Goal: Task Accomplishment & Management: Manage account settings

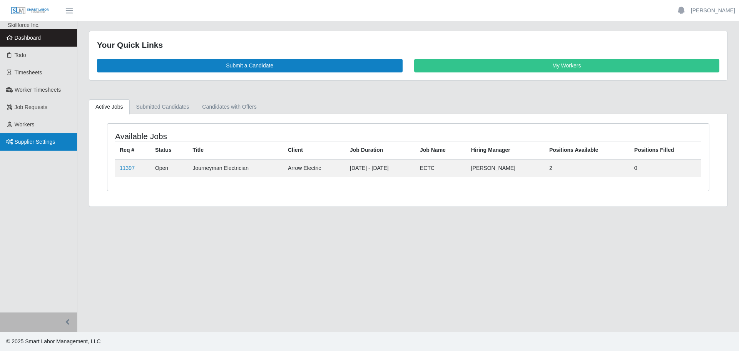
click at [39, 143] on span "Supplier Settings" at bounding box center [35, 142] width 41 height 6
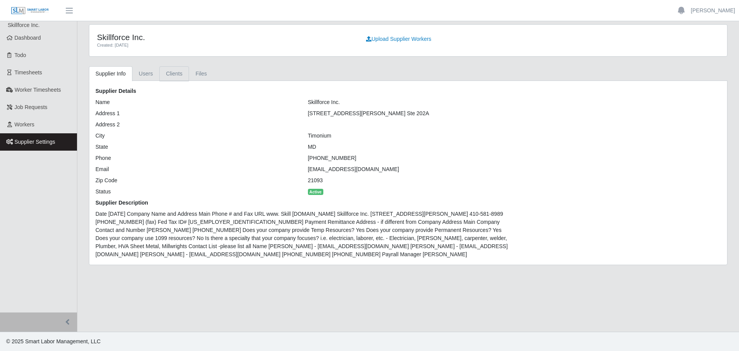
click at [172, 76] on link "Clients" at bounding box center [174, 73] width 30 height 15
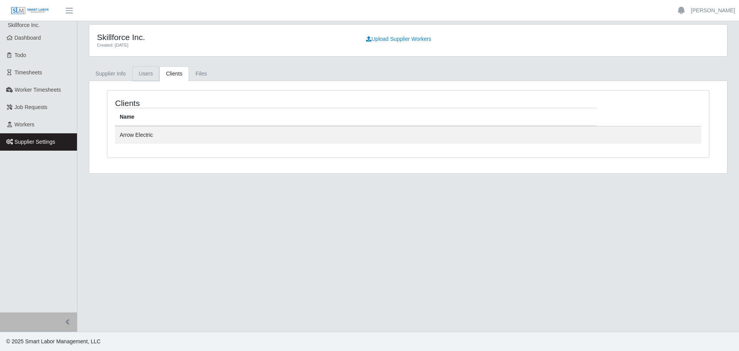
click at [150, 79] on link "Users" at bounding box center [145, 73] width 27 height 15
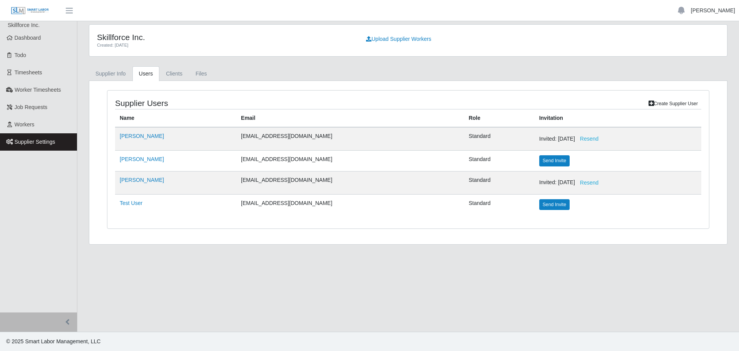
click at [717, 12] on link "[PERSON_NAME]" at bounding box center [713, 11] width 44 height 8
click at [693, 52] on link "Logout" at bounding box center [703, 53] width 69 height 16
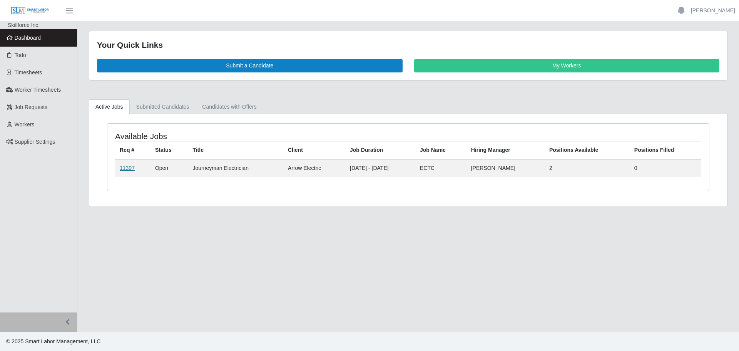
click at [128, 169] on link "11397" at bounding box center [127, 168] width 15 height 6
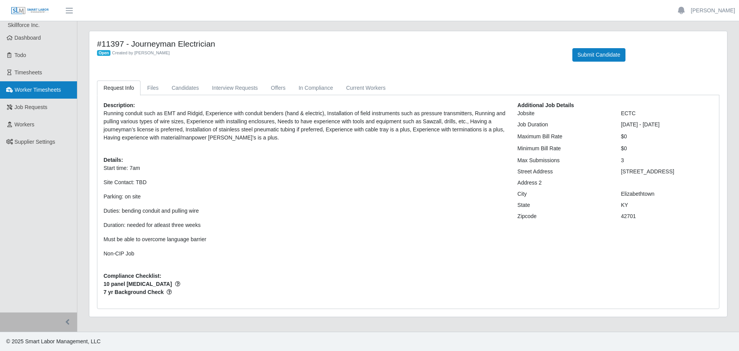
click at [25, 93] on span "Worker Timesheets" at bounding box center [38, 90] width 46 height 6
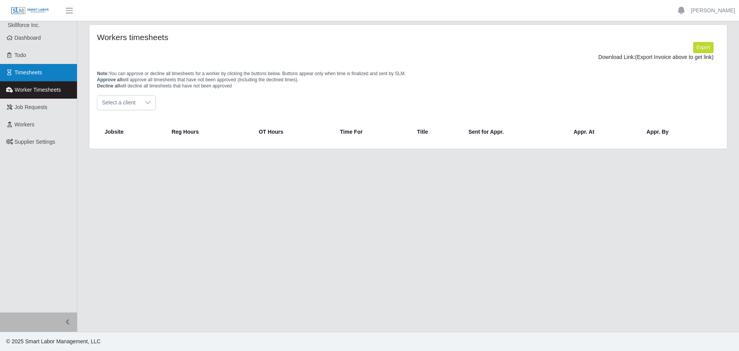
click at [25, 72] on span "Timesheets" at bounding box center [29, 72] width 28 height 6
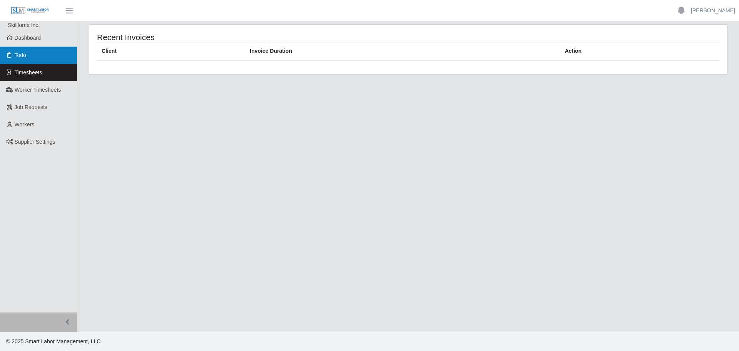
click at [22, 56] on span "Todo" at bounding box center [21, 55] width 12 height 6
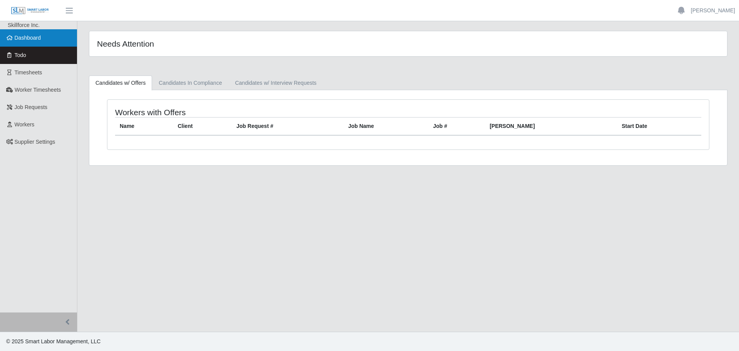
click at [41, 41] on span "Dashboard" at bounding box center [28, 38] width 27 height 6
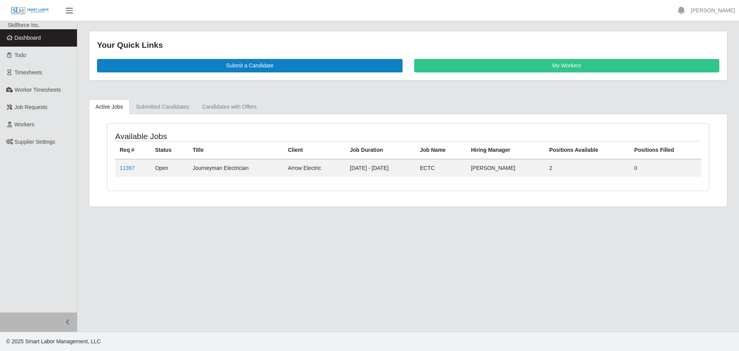
click at [67, 10] on span "button" at bounding box center [69, 10] width 10 height 9
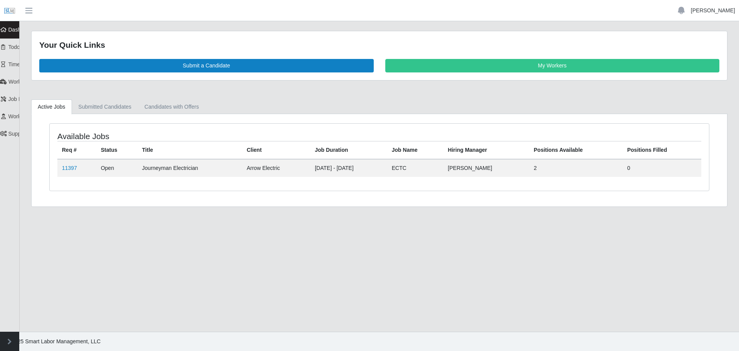
click at [723, 10] on link "[PERSON_NAME]" at bounding box center [713, 11] width 44 height 8
click at [683, 57] on link "Logout" at bounding box center [703, 53] width 69 height 16
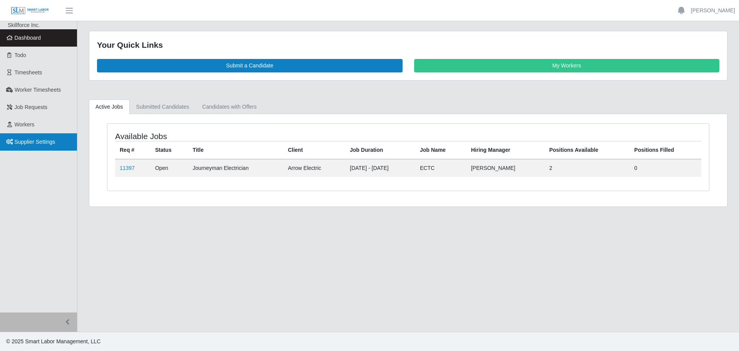
click at [27, 143] on span "Supplier Settings" at bounding box center [35, 142] width 41 height 6
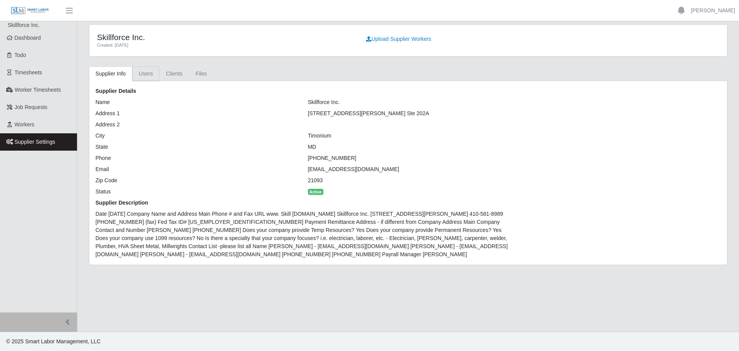
click at [154, 76] on link "Users" at bounding box center [145, 73] width 27 height 15
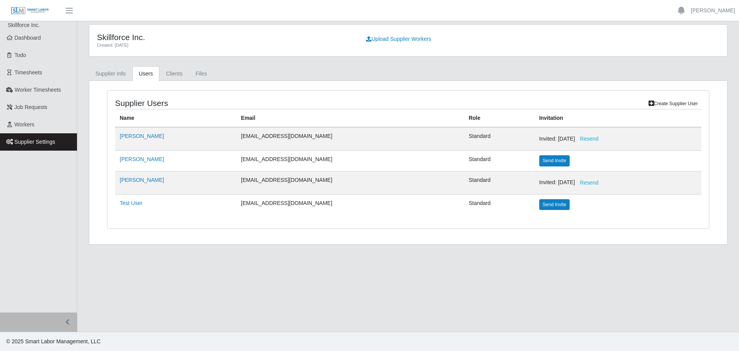
click at [687, 104] on link "Create Supplier User" at bounding box center [673, 103] width 56 height 11
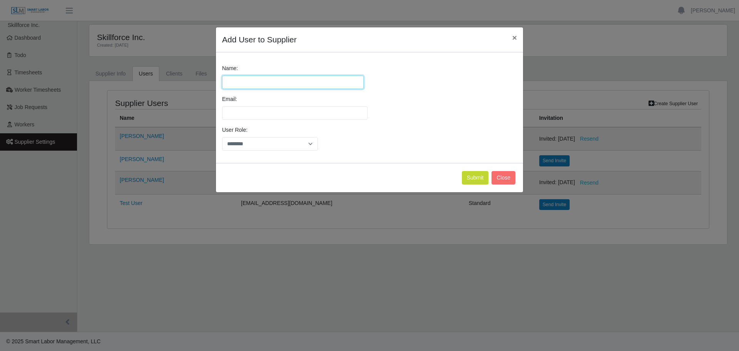
click at [284, 80] on input "Name:" at bounding box center [293, 81] width 142 height 13
type input "**********"
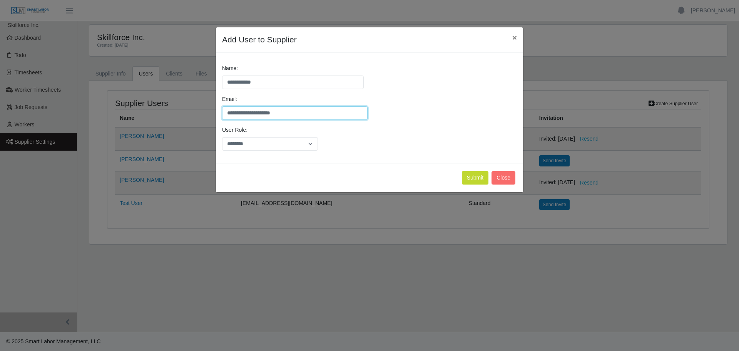
type input "**********"
click at [310, 144] on select "********" at bounding box center [270, 143] width 96 height 13
drag, startPoint x: 310, startPoint y: 144, endPoint x: 316, endPoint y: 142, distance: 6.6
click at [310, 144] on select "********" at bounding box center [270, 143] width 96 height 13
drag, startPoint x: 468, startPoint y: 146, endPoint x: 472, endPoint y: 169, distance: 23.4
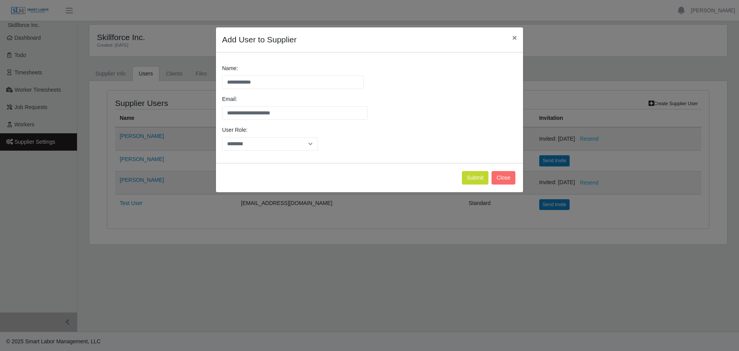
click at [468, 147] on div "User Role: ********" at bounding box center [369, 141] width 299 height 31
click at [472, 179] on button "Submit" at bounding box center [475, 177] width 27 height 13
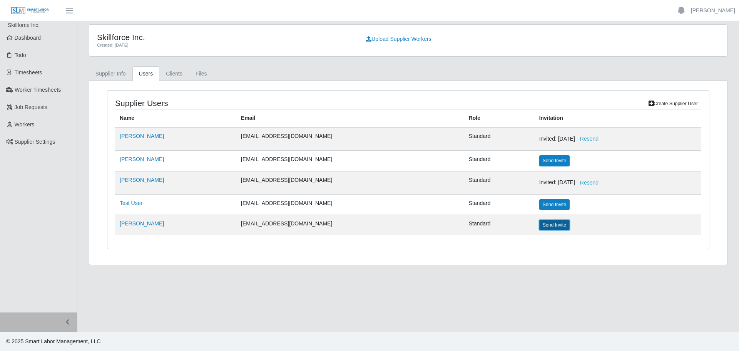
click at [539, 226] on button "Send Invite" at bounding box center [554, 224] width 30 height 11
click at [703, 13] on link "[PERSON_NAME]" at bounding box center [713, 11] width 44 height 8
click at [700, 57] on link "Logout" at bounding box center [703, 53] width 69 height 16
